Goal: Transaction & Acquisition: Book appointment/travel/reservation

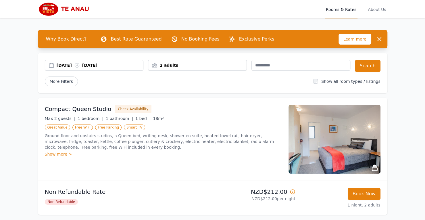
click at [68, 66] on div "[DATE] [DATE]" at bounding box center [100, 65] width 87 height 6
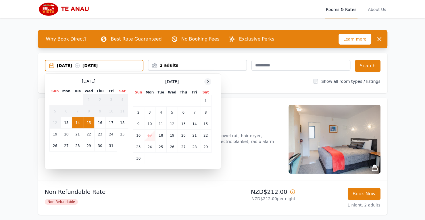
click at [210, 81] on icon at bounding box center [208, 81] width 5 height 5
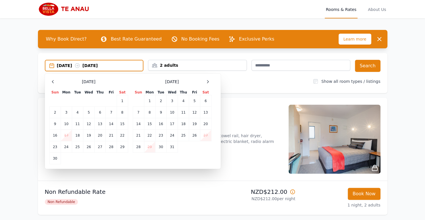
click at [208, 62] on div "2 adults" at bounding box center [197, 65] width 98 height 6
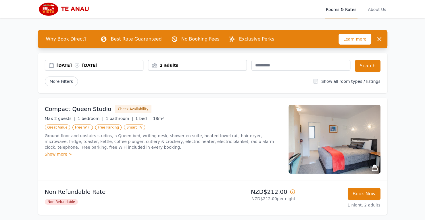
click at [220, 65] on div "2 adults" at bounding box center [197, 65] width 98 height 6
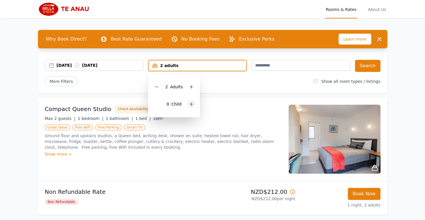
click at [192, 104] on icon at bounding box center [191, 104] width 5 height 5
click at [79, 67] on icon at bounding box center [77, 65] width 4 height 4
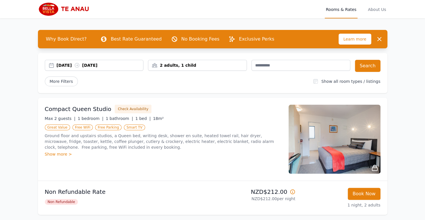
click at [116, 64] on div "[DATE] [DATE]" at bounding box center [100, 65] width 87 height 6
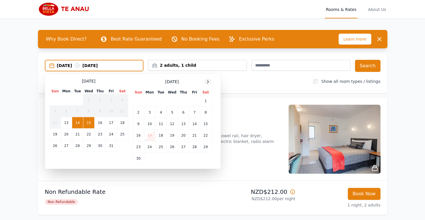
click at [206, 83] on icon at bounding box center [208, 81] width 5 height 5
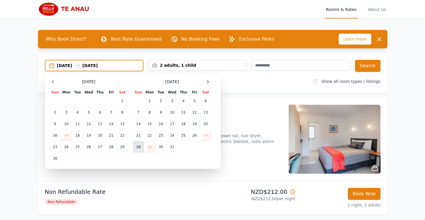
click at [136, 146] on td "28" at bounding box center [138, 147] width 11 height 12
click at [150, 147] on td "29" at bounding box center [149, 147] width 11 height 12
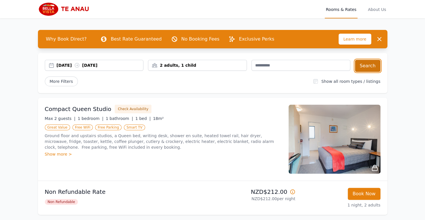
click at [365, 66] on button "Search" at bounding box center [368, 66] width 26 height 12
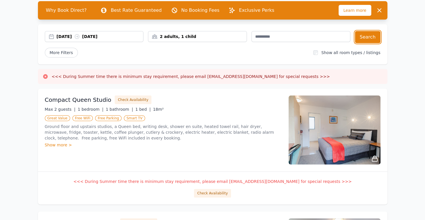
scroll to position [58, 0]
